Goal: Information Seeking & Learning: Learn about a topic

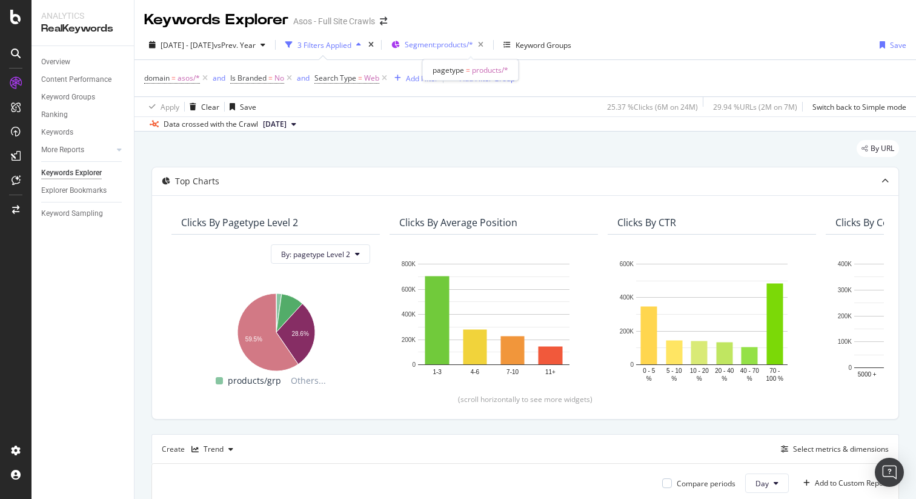
click at [473, 41] on span "Segment: products/*" at bounding box center [439, 44] width 68 height 10
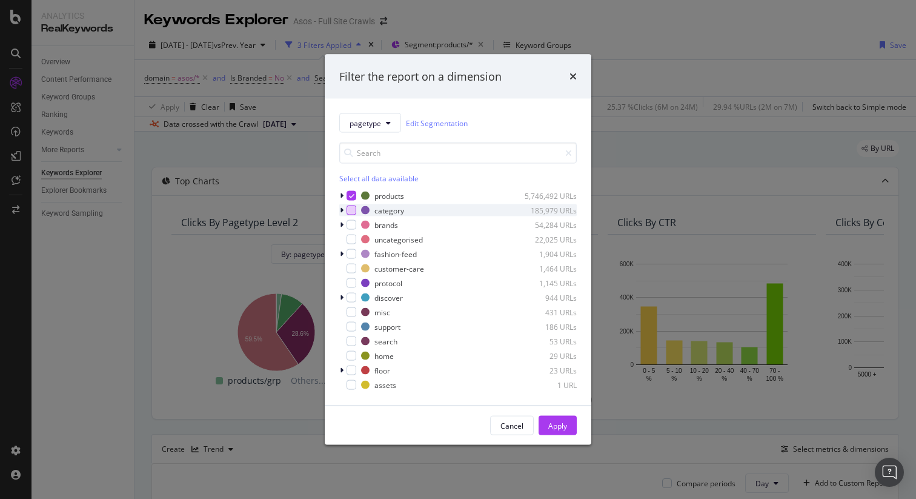
click at [350, 210] on div "modal" at bounding box center [352, 210] width 10 height 10
click at [353, 197] on icon "modal" at bounding box center [351, 196] width 5 height 6
click at [340, 209] on icon "modal" at bounding box center [342, 210] width 4 height 7
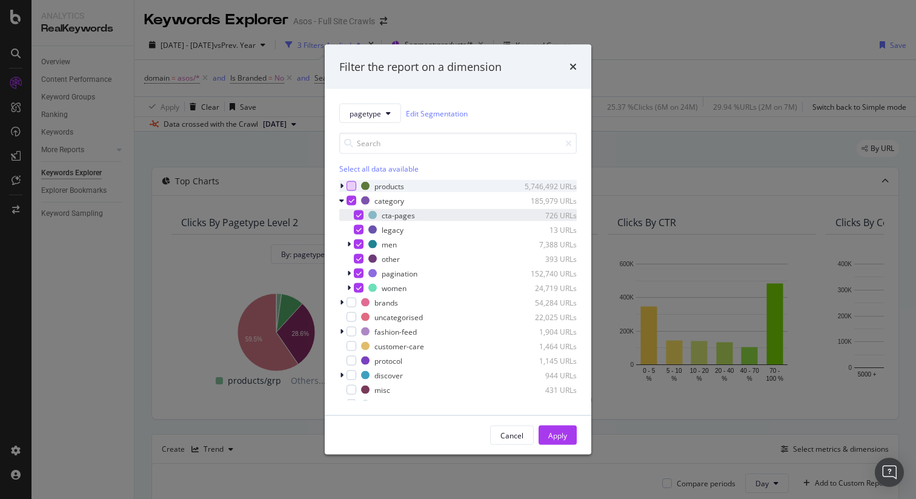
click at [359, 215] on icon "modal" at bounding box center [358, 215] width 5 height 6
click at [358, 227] on icon "modal" at bounding box center [358, 230] width 5 height 6
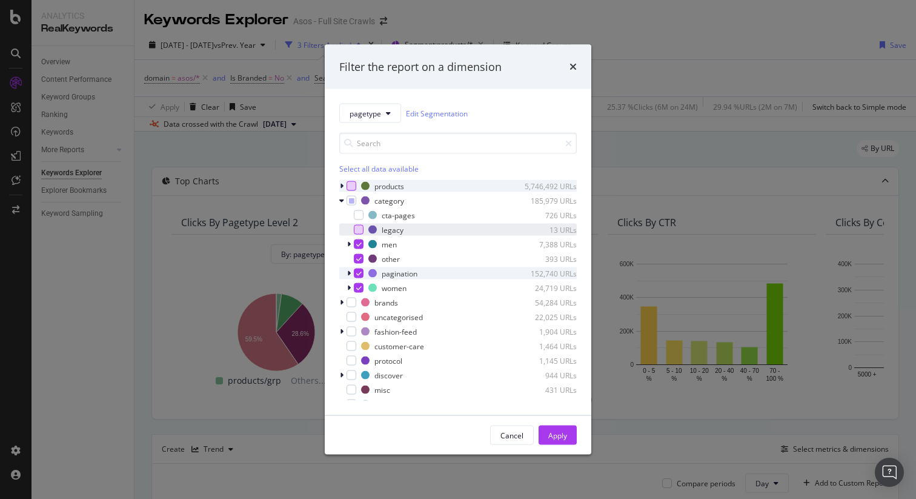
click at [359, 271] on icon "modal" at bounding box center [358, 273] width 5 height 6
click at [558, 439] on div "Apply" at bounding box center [558, 435] width 19 height 10
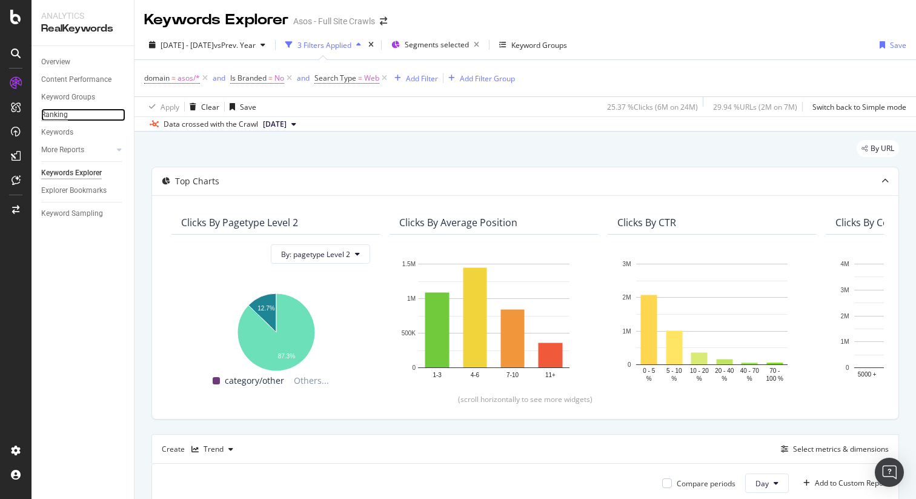
click at [58, 118] on div "Ranking" at bounding box center [54, 114] width 27 height 13
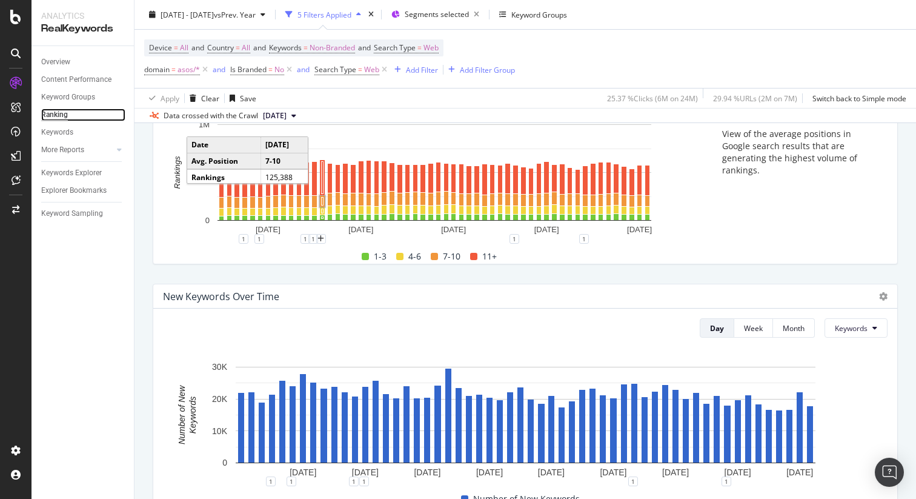
scroll to position [167, 0]
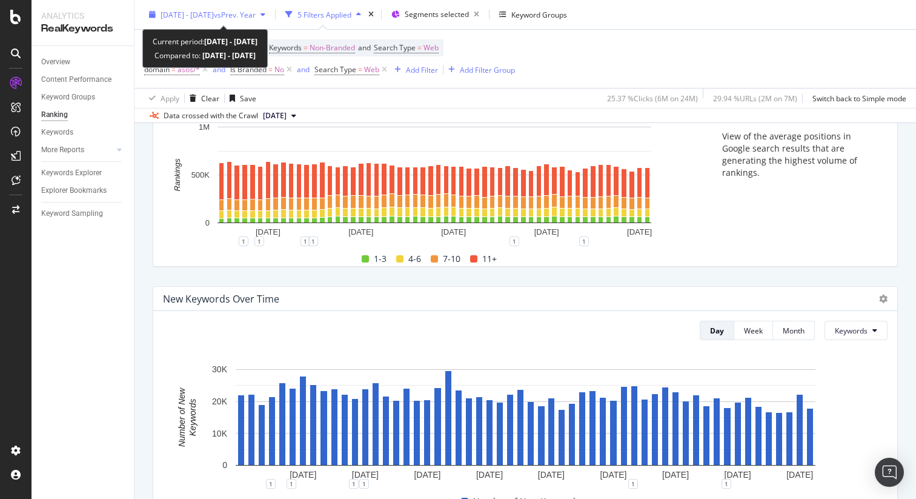
click at [202, 14] on span "[DATE] - [DATE]" at bounding box center [187, 14] width 53 height 10
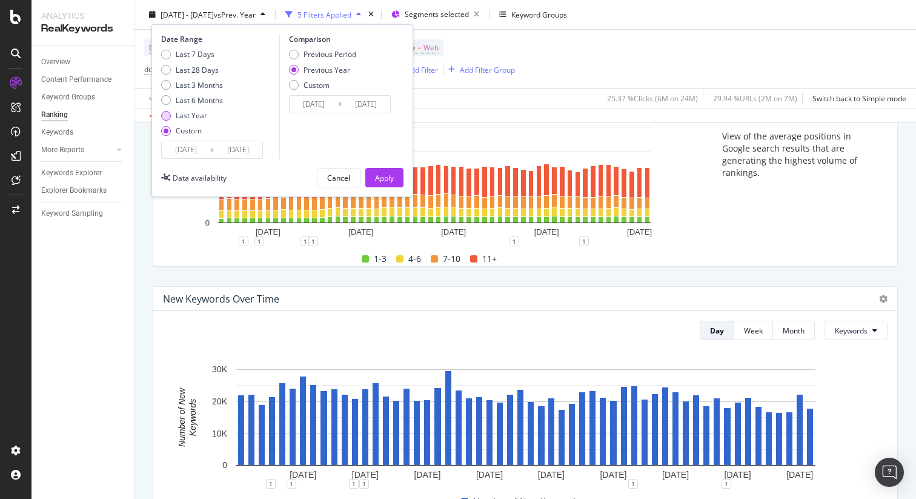
click at [184, 116] on div "Last Year" at bounding box center [192, 115] width 32 height 10
type input "[DATE]"
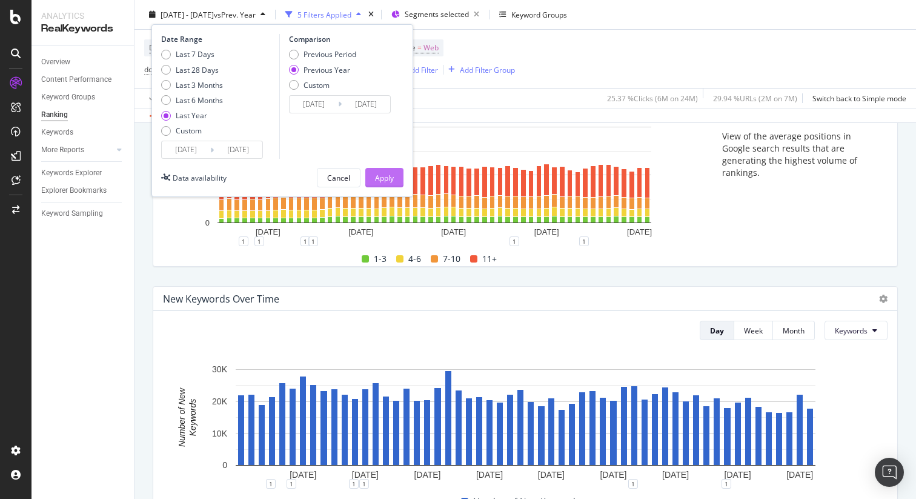
click at [387, 178] on div "Apply" at bounding box center [384, 177] width 19 height 10
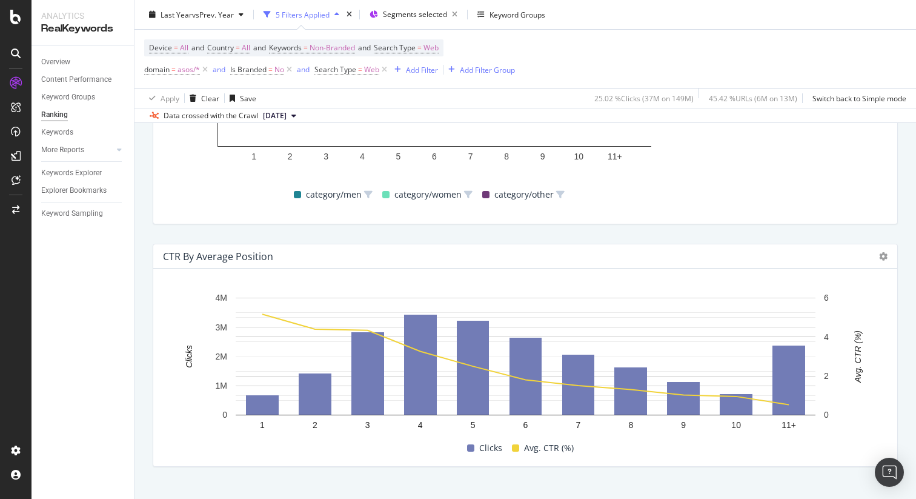
scroll to position [1199, 0]
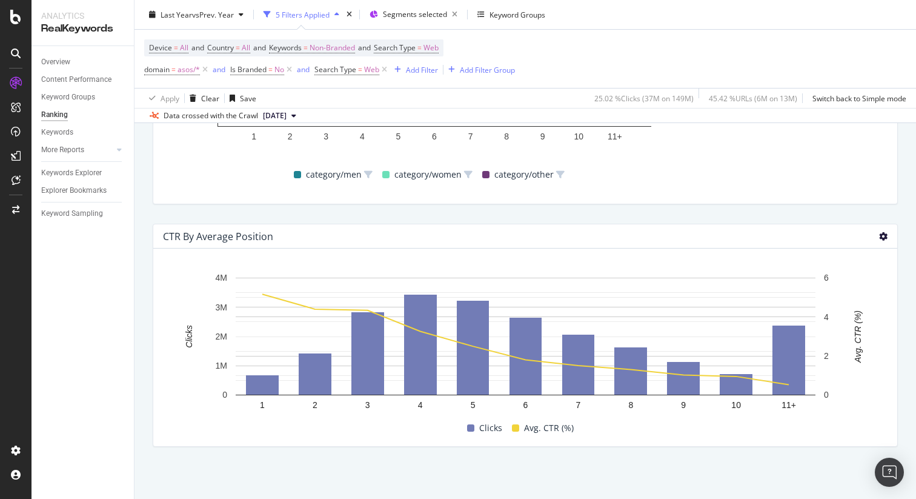
click at [884, 238] on icon at bounding box center [883, 236] width 8 height 8
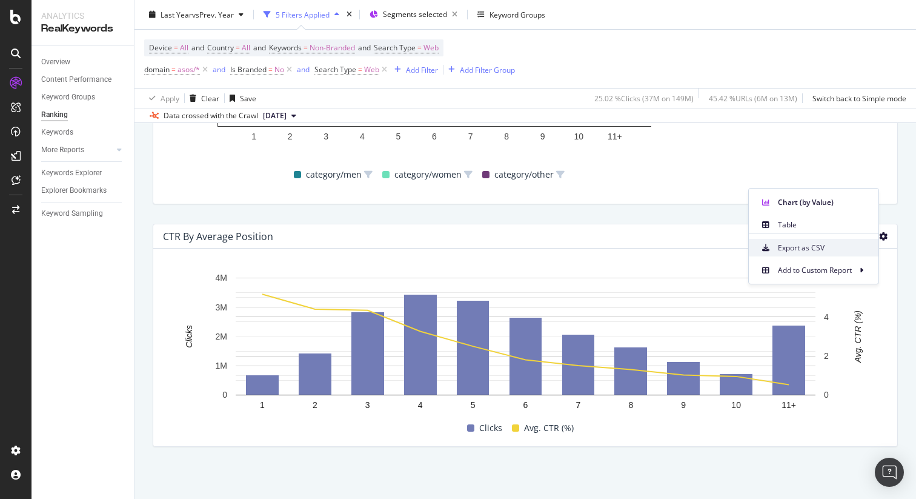
click at [819, 245] on span "Export as CSV" at bounding box center [823, 247] width 91 height 11
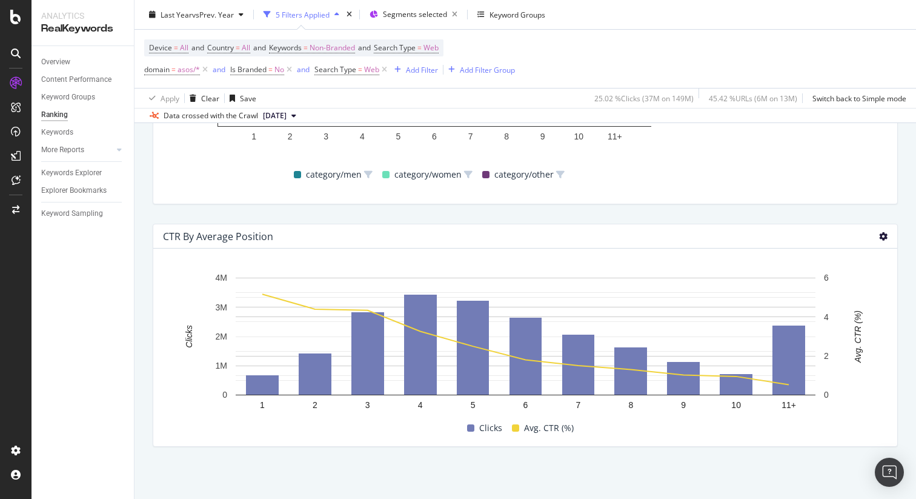
click at [883, 237] on icon at bounding box center [883, 236] width 8 height 8
click at [784, 224] on span "Table" at bounding box center [823, 224] width 91 height 11
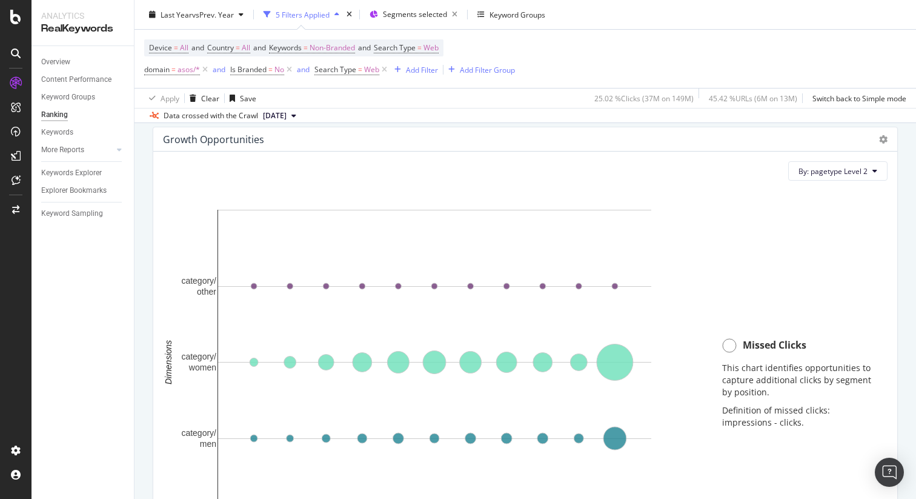
scroll to position [810, 0]
click at [861, 171] on span "By: pagetype Level 2" at bounding box center [833, 172] width 69 height 10
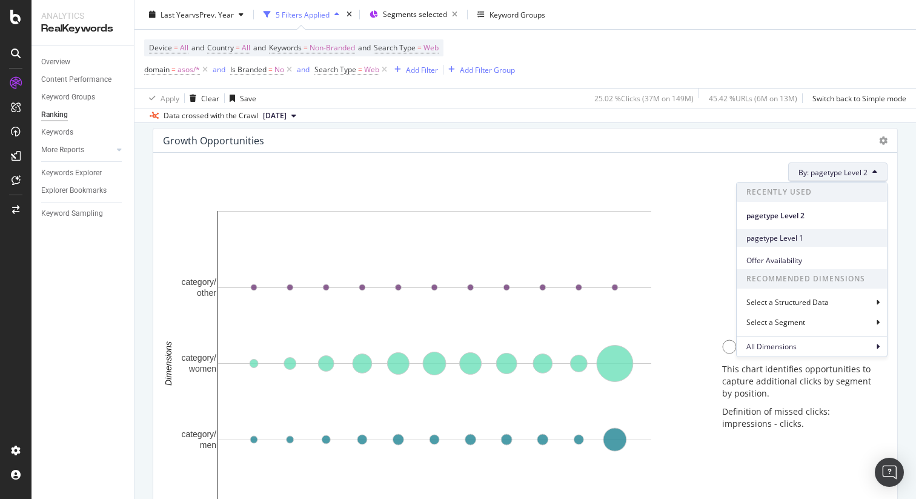
click at [833, 231] on div "pagetype Level 1" at bounding box center [812, 238] width 150 height 18
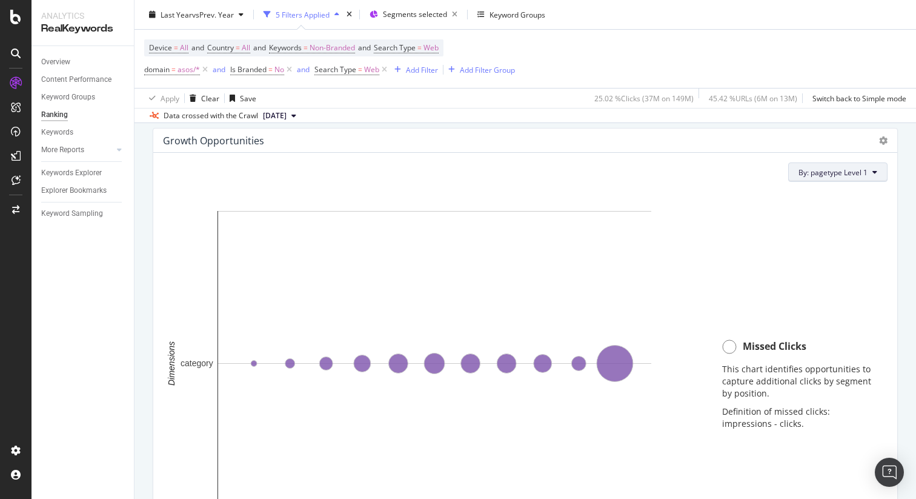
click at [865, 174] on span "By: pagetype Level 1" at bounding box center [833, 172] width 69 height 10
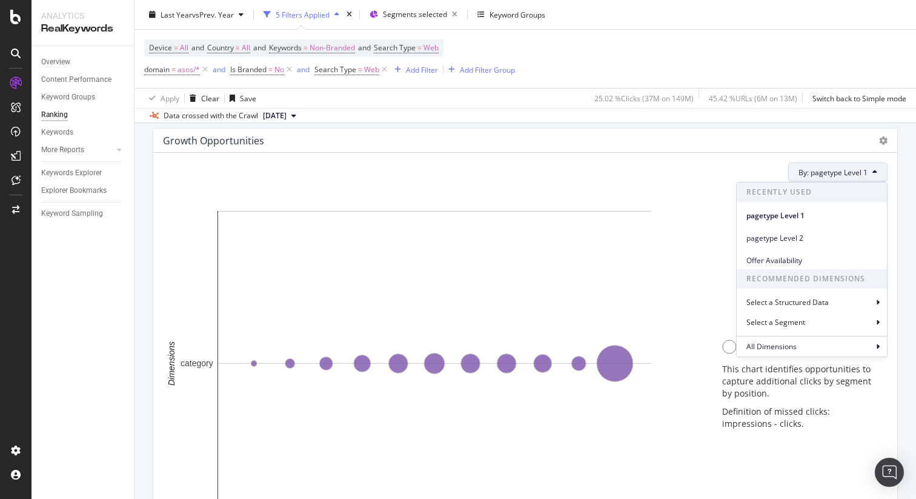
click at [867, 174] on span "By: pagetype Level 1" at bounding box center [833, 172] width 69 height 10
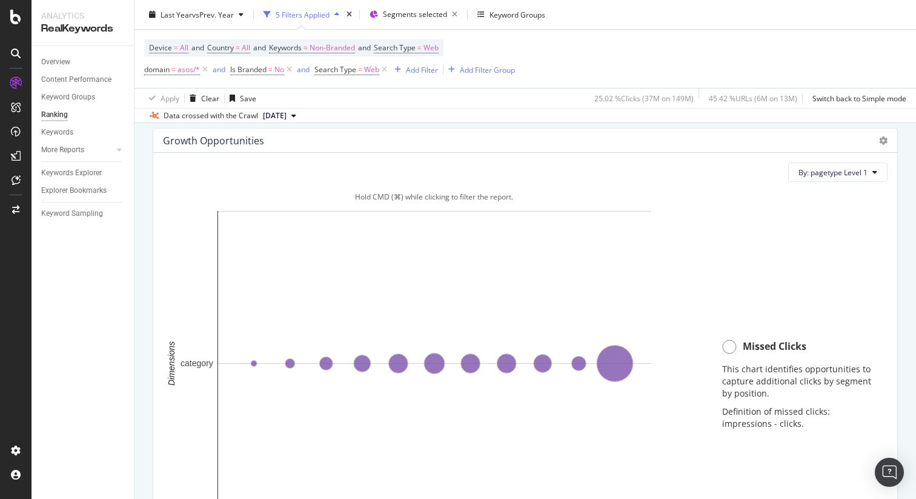
scroll to position [811, 0]
click at [885, 138] on icon at bounding box center [883, 139] width 8 height 8
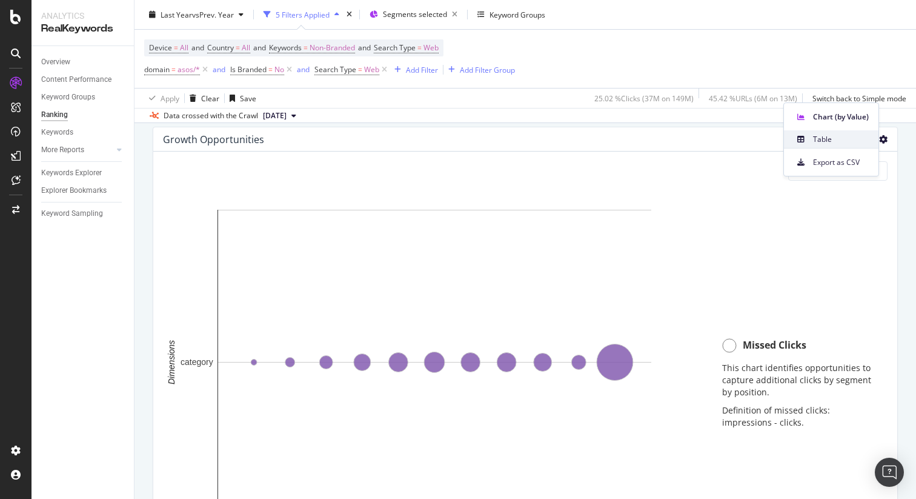
click at [854, 139] on span "Table" at bounding box center [841, 139] width 56 height 11
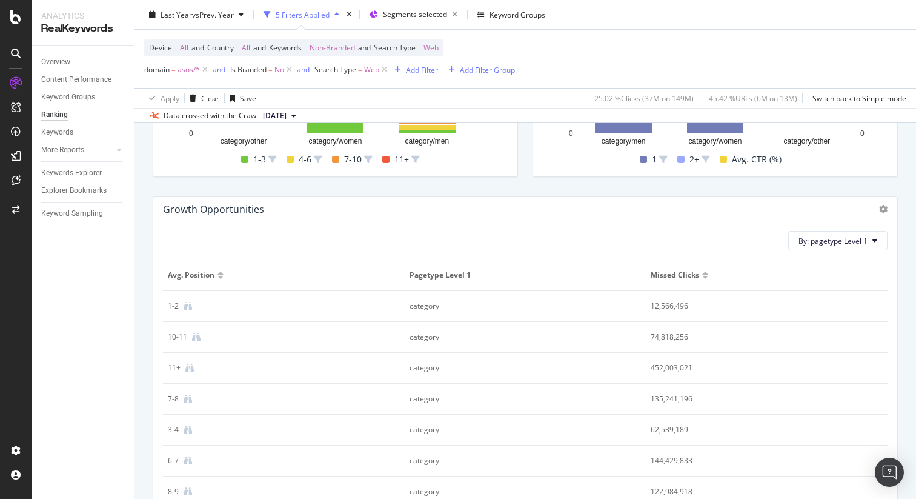
scroll to position [740, 0]
click at [879, 208] on icon at bounding box center [883, 210] width 8 height 8
click at [762, 215] on div "Growth Opportunities" at bounding box center [515, 210] width 704 height 12
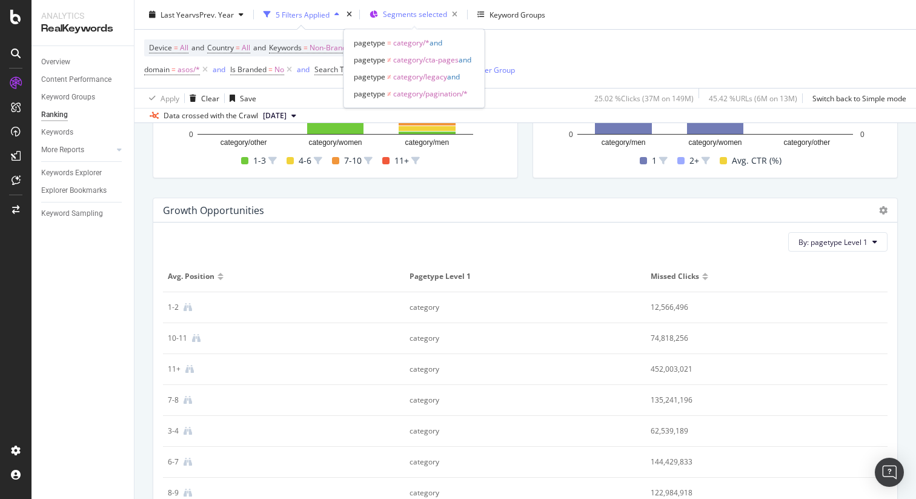
click at [425, 8] on div "Segments selected" at bounding box center [422, 14] width 79 height 17
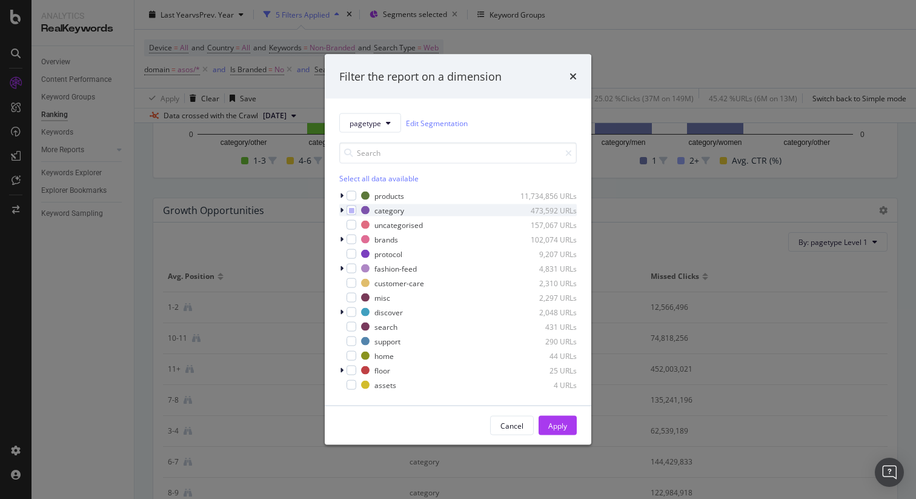
click at [342, 210] on icon "modal" at bounding box center [342, 210] width 4 height 7
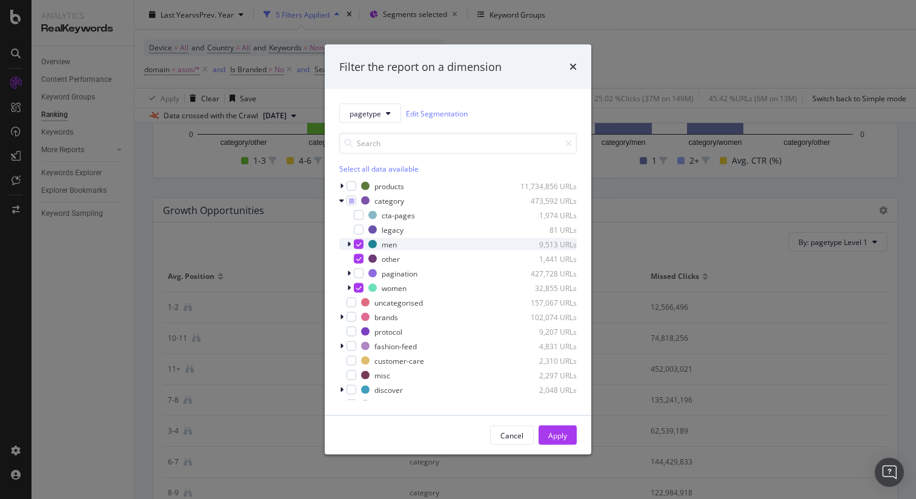
click at [349, 244] on icon "modal" at bounding box center [349, 244] width 4 height 7
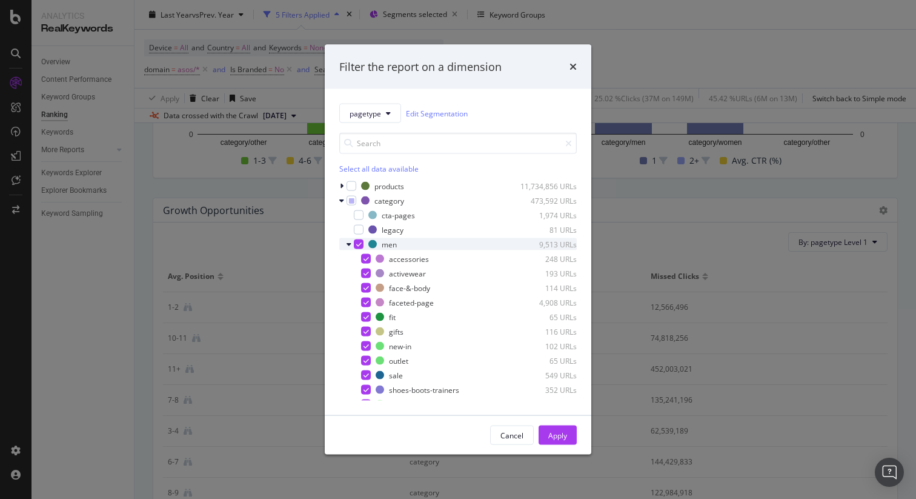
click at [356, 244] on icon "modal" at bounding box center [358, 244] width 5 height 6
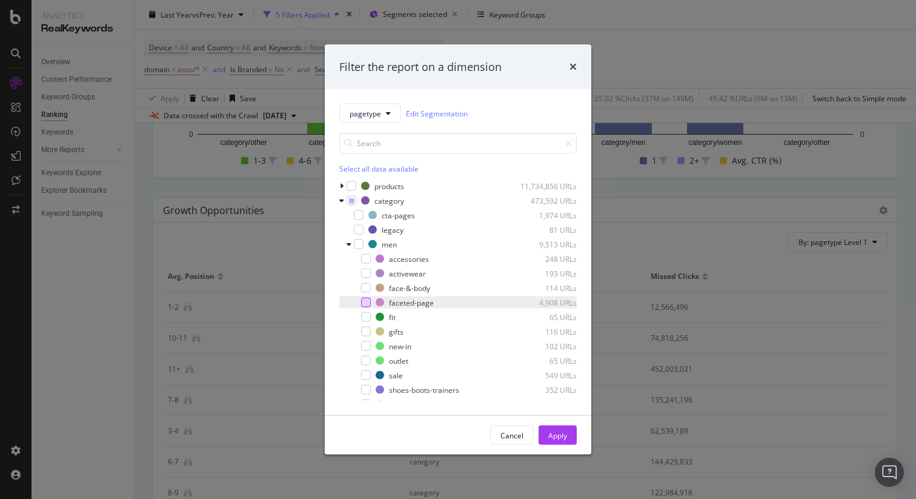
click at [367, 302] on div "modal" at bounding box center [366, 303] width 10 height 10
click at [349, 244] on icon "modal" at bounding box center [349, 244] width 5 height 7
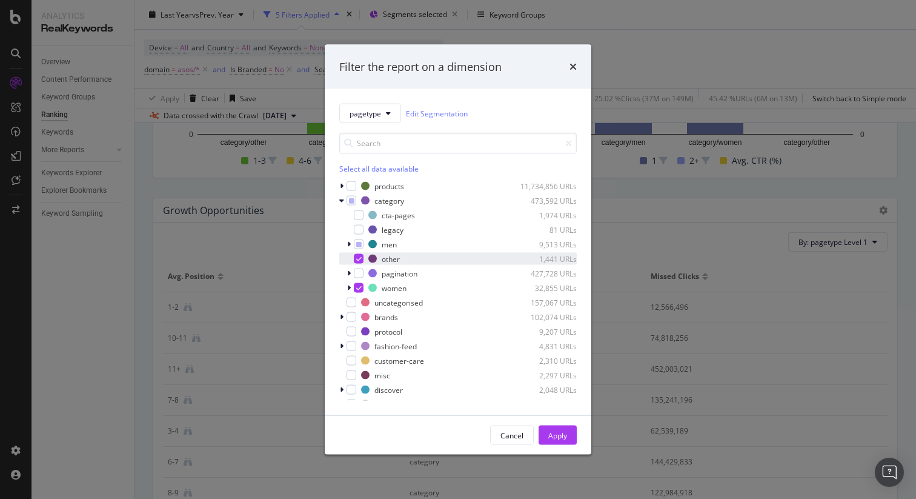
click at [361, 259] on icon "modal" at bounding box center [358, 259] width 5 height 6
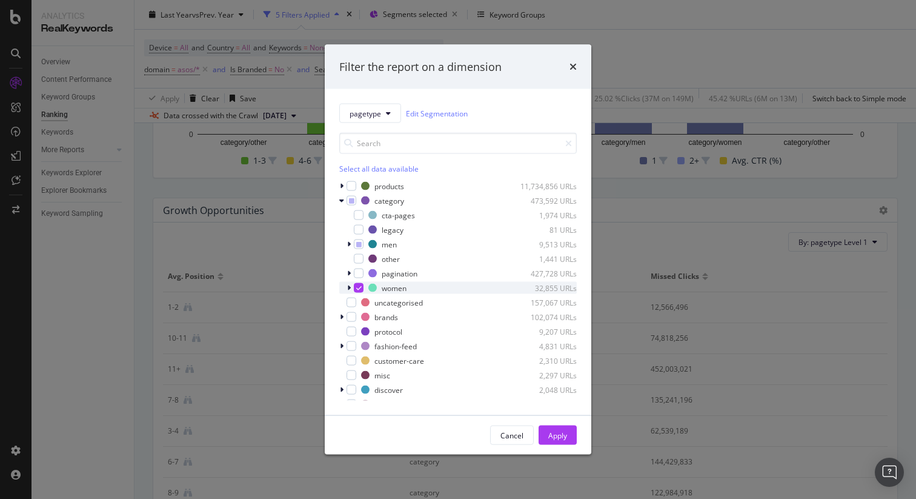
click at [350, 288] on icon "modal" at bounding box center [349, 287] width 4 height 7
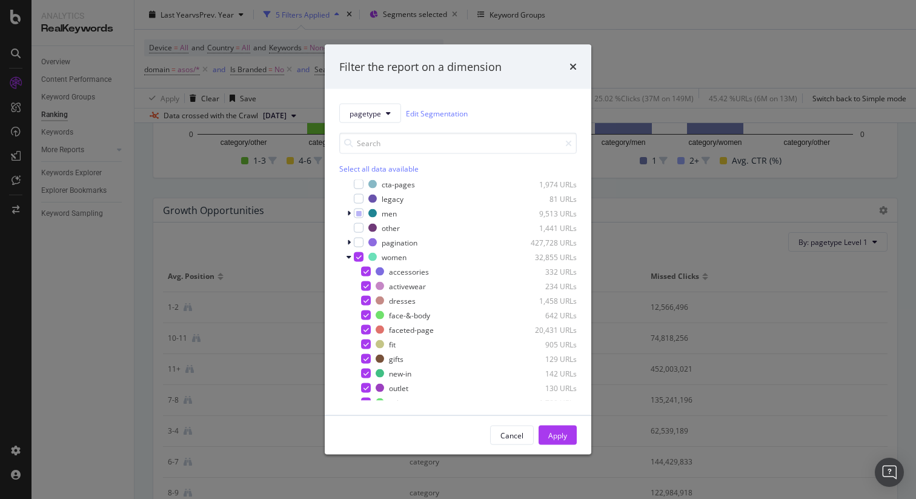
scroll to position [33, 0]
click at [361, 256] on div "modal" at bounding box center [359, 255] width 10 height 10
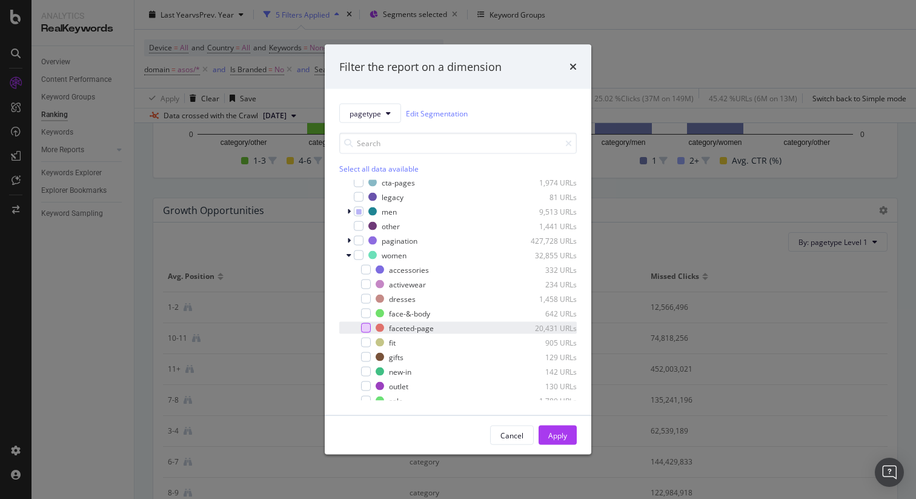
click at [369, 327] on div "modal" at bounding box center [366, 328] width 10 height 10
click at [352, 255] on div "modal" at bounding box center [350, 255] width 7 height 12
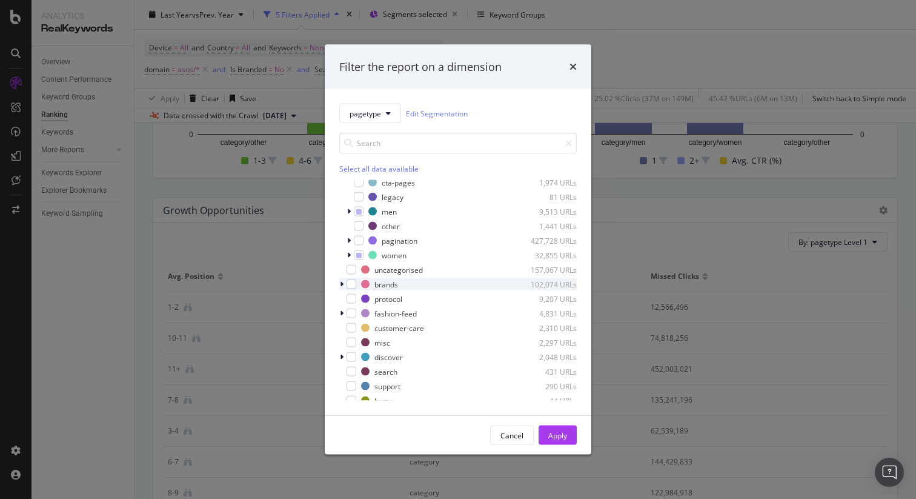
click at [342, 283] on icon "modal" at bounding box center [342, 284] width 4 height 7
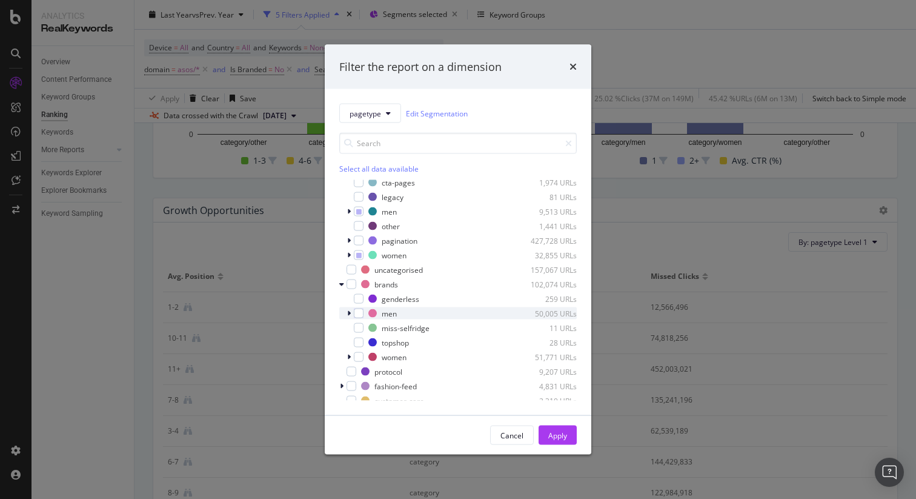
click at [348, 313] on icon "modal" at bounding box center [349, 313] width 4 height 7
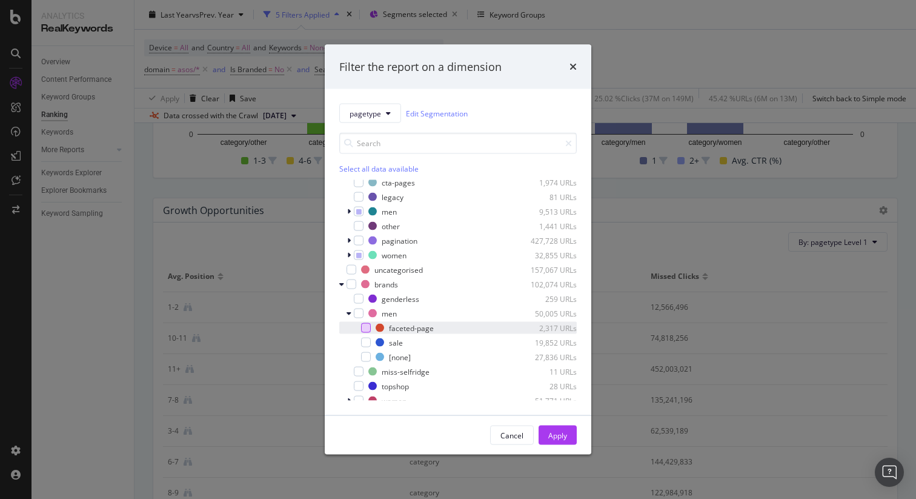
click at [370, 328] on div "modal" at bounding box center [366, 328] width 10 height 10
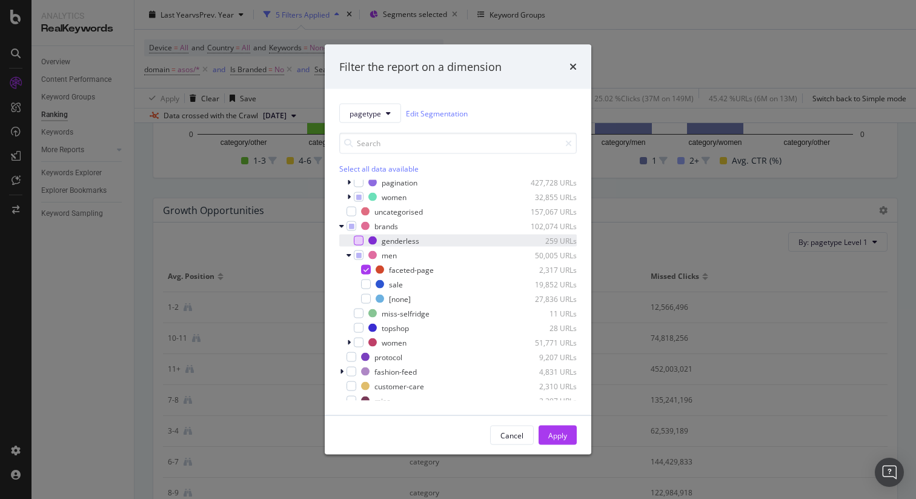
scroll to position [100, 0]
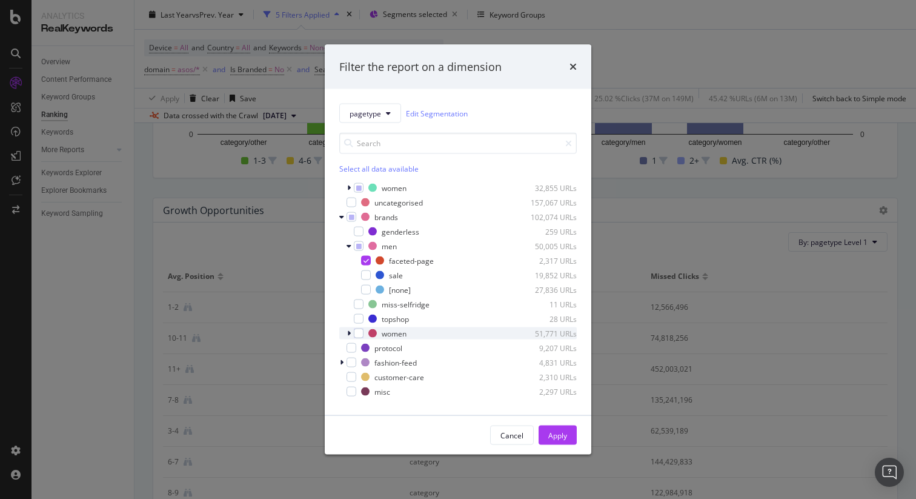
click at [347, 332] on icon "modal" at bounding box center [349, 333] width 4 height 7
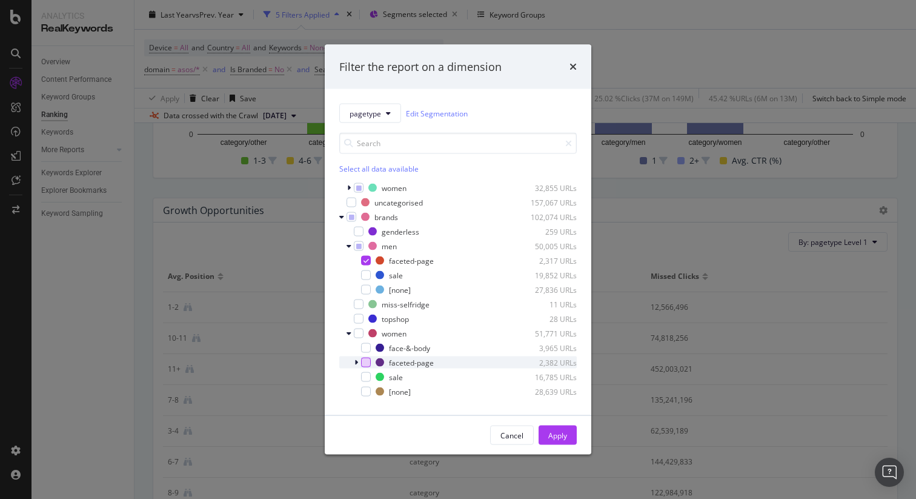
click at [367, 362] on div "modal" at bounding box center [366, 363] width 10 height 10
click at [558, 431] on div "Apply" at bounding box center [558, 435] width 19 height 10
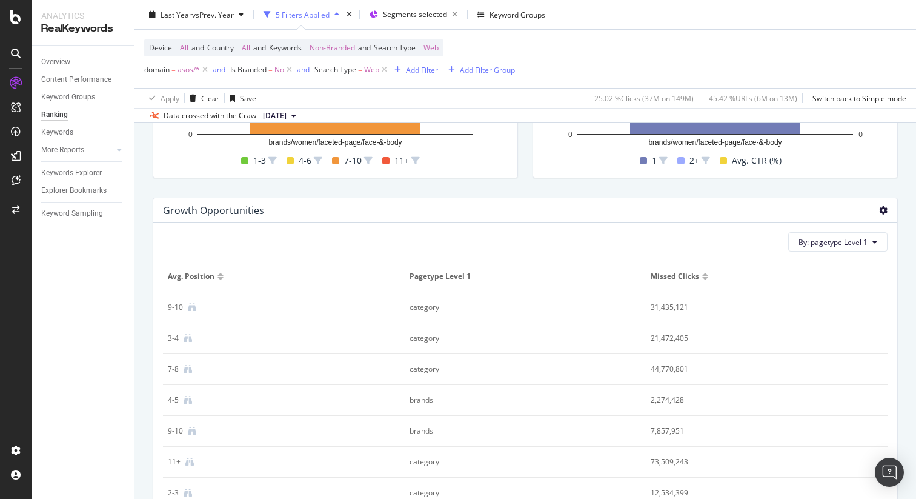
click at [883, 208] on icon at bounding box center [883, 210] width 8 height 8
click at [827, 190] on span "Chart (by Value)" at bounding box center [842, 187] width 54 height 11
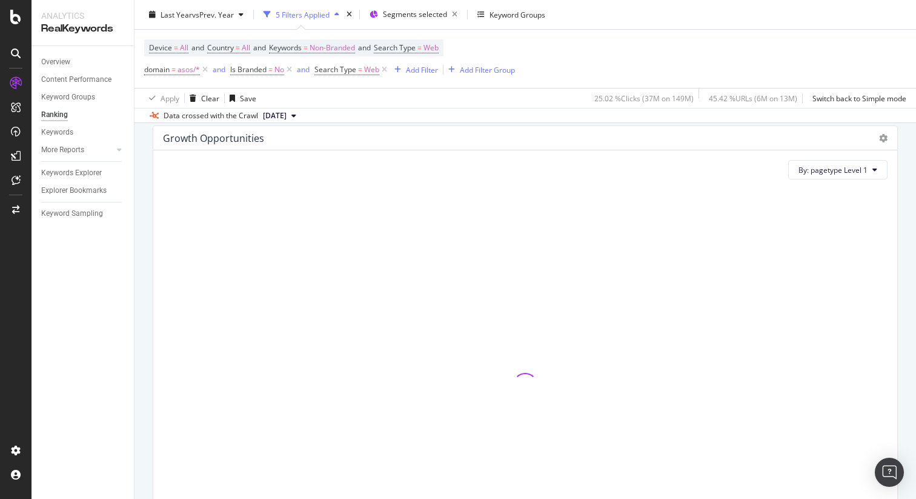
scroll to position [815, 0]
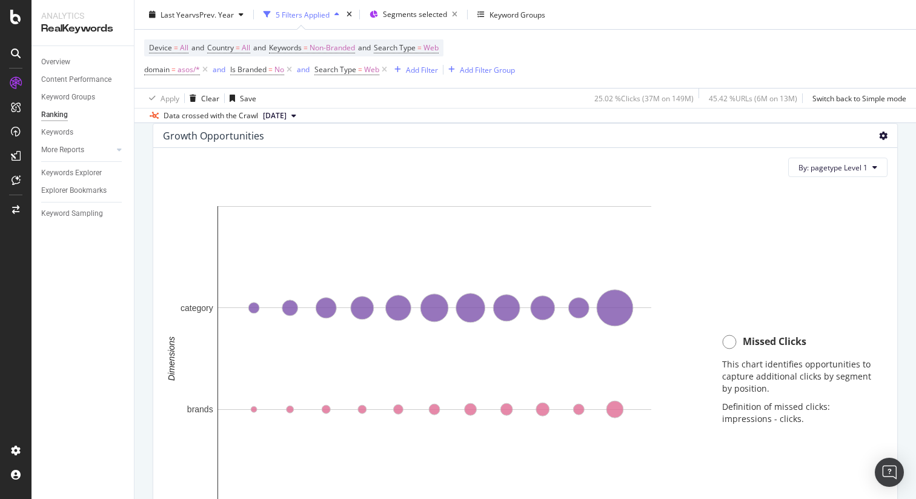
click at [884, 135] on icon at bounding box center [883, 136] width 8 height 8
click at [850, 161] on span "Export as CSV" at bounding box center [841, 158] width 56 height 11
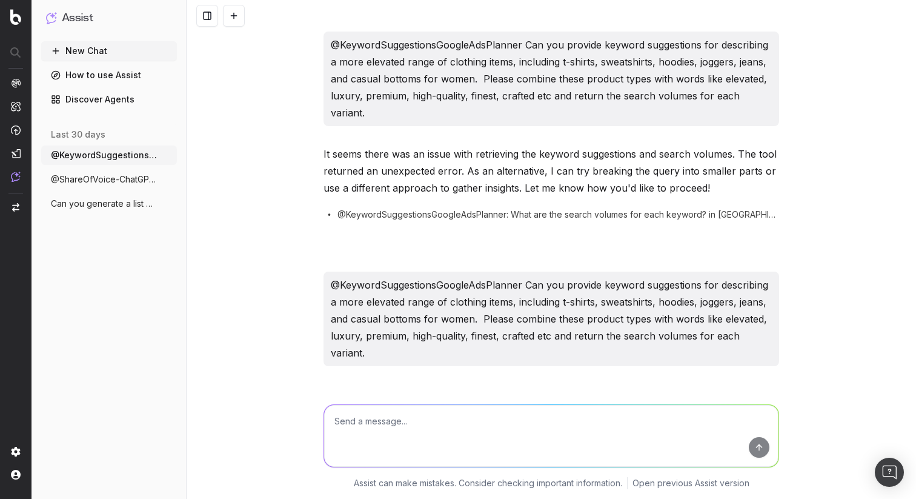
scroll to position [409, 0]
